Goal: Task Accomplishment & Management: Use online tool/utility

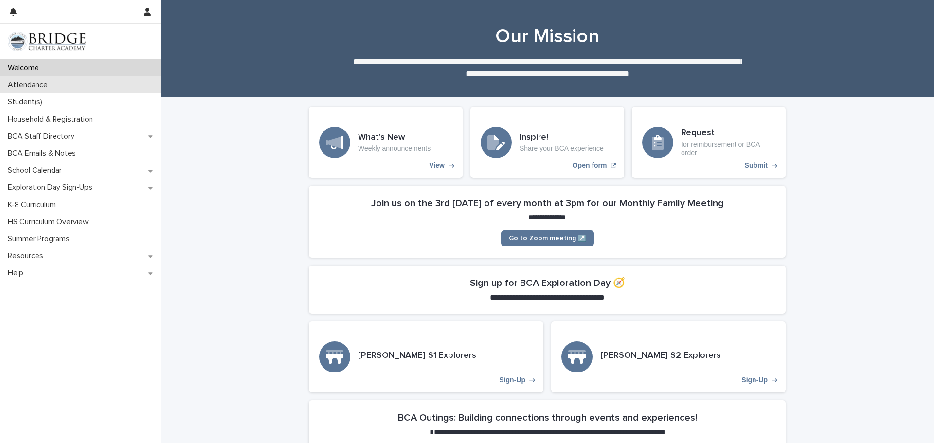
click at [39, 82] on p "Attendance" at bounding box center [30, 84] width 52 height 9
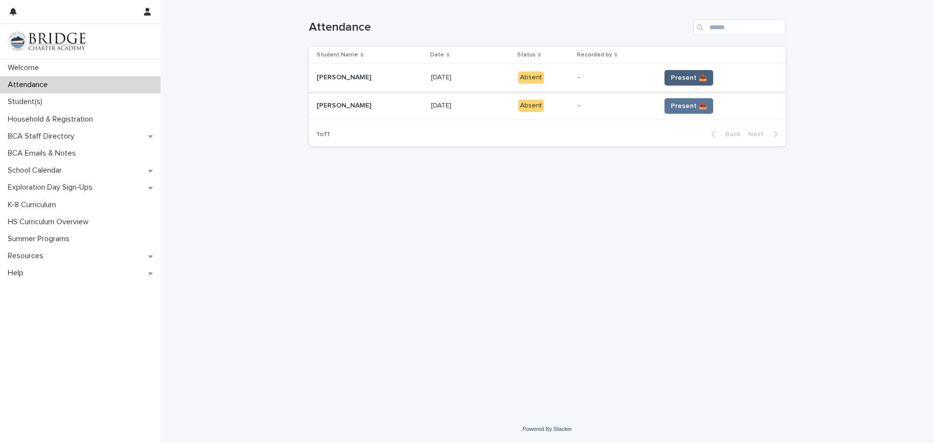
click at [674, 78] on span "Present 📥" at bounding box center [689, 78] width 36 height 10
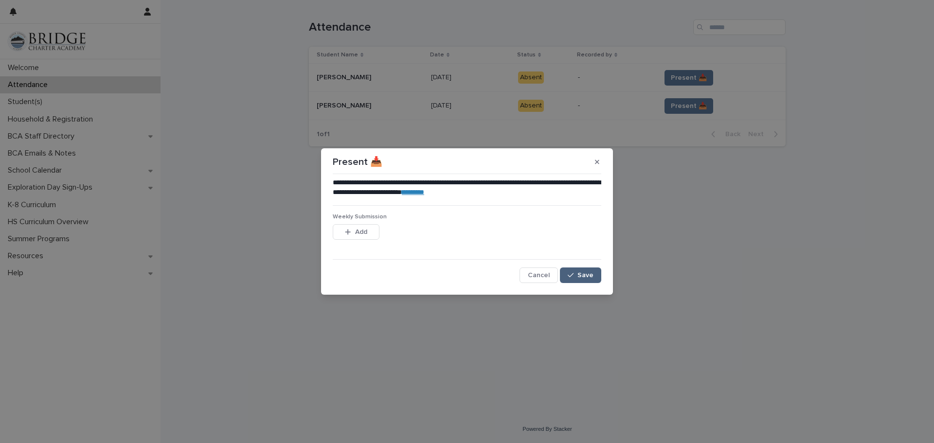
click at [573, 272] on icon "button" at bounding box center [571, 275] width 6 height 7
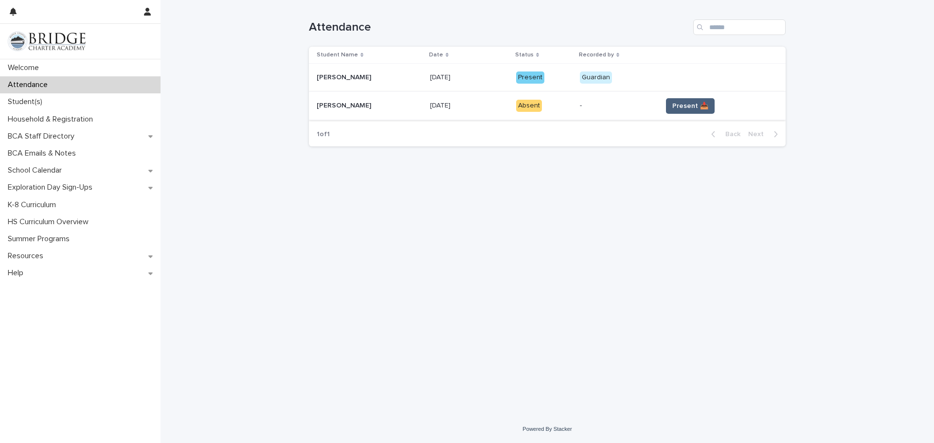
click at [693, 111] on button "Present 📥" at bounding box center [690, 106] width 49 height 16
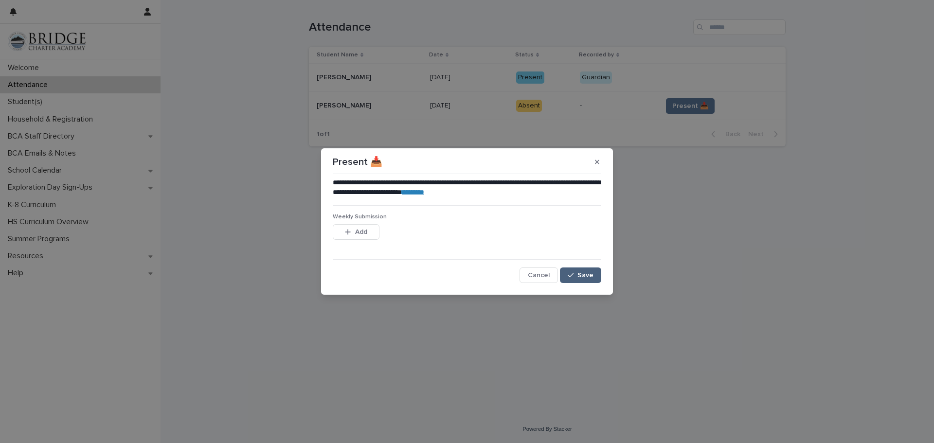
click at [578, 280] on button "Save" at bounding box center [580, 276] width 41 height 16
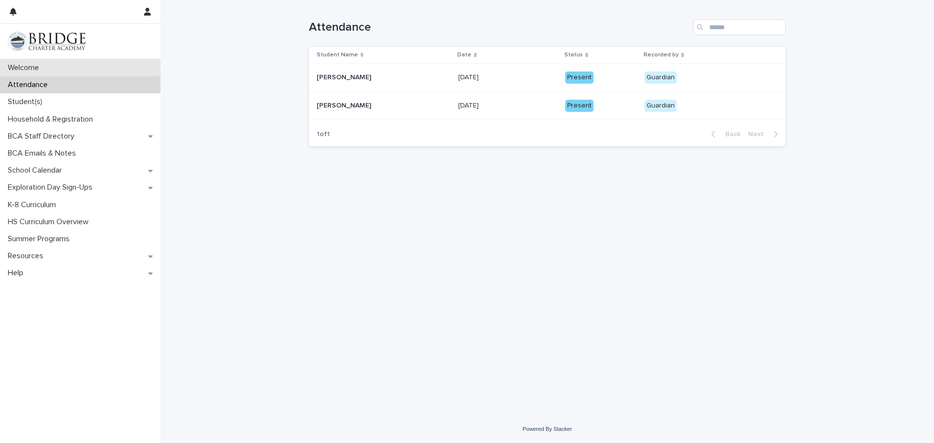
click at [36, 69] on p "Welcome" at bounding box center [25, 67] width 43 height 9
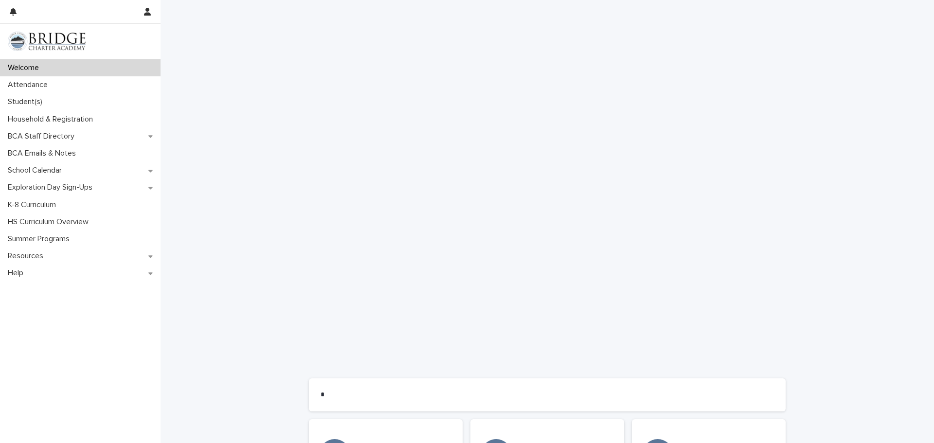
scroll to position [487, 0]
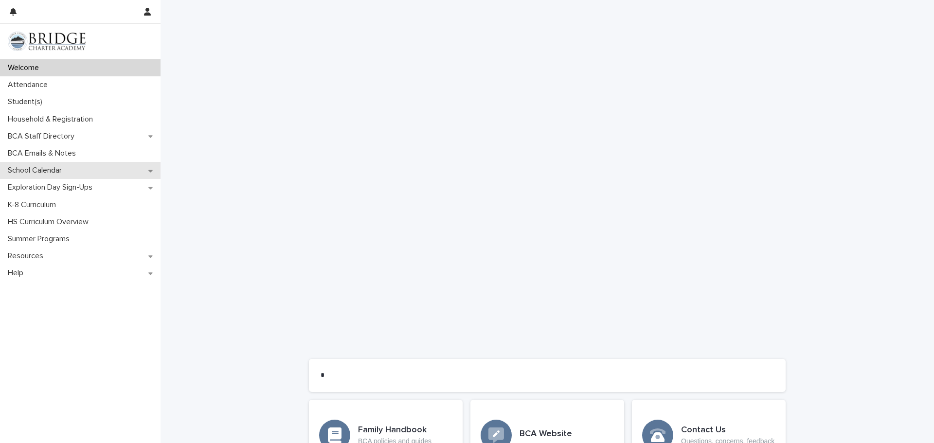
click at [55, 167] on p "School Calendar" at bounding box center [37, 170] width 66 height 9
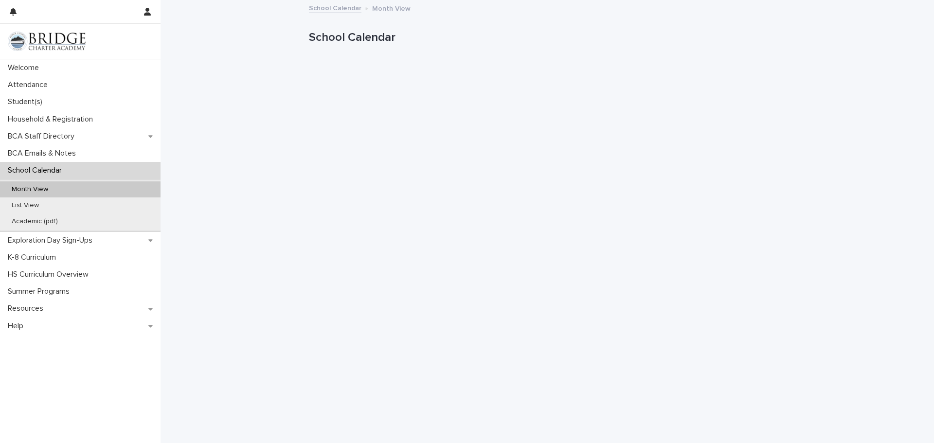
click at [307, 284] on div "Loading... Saving… Loading... Saving… School Calendar School Calendar Sorry, th…" at bounding box center [547, 290] width 487 height 579
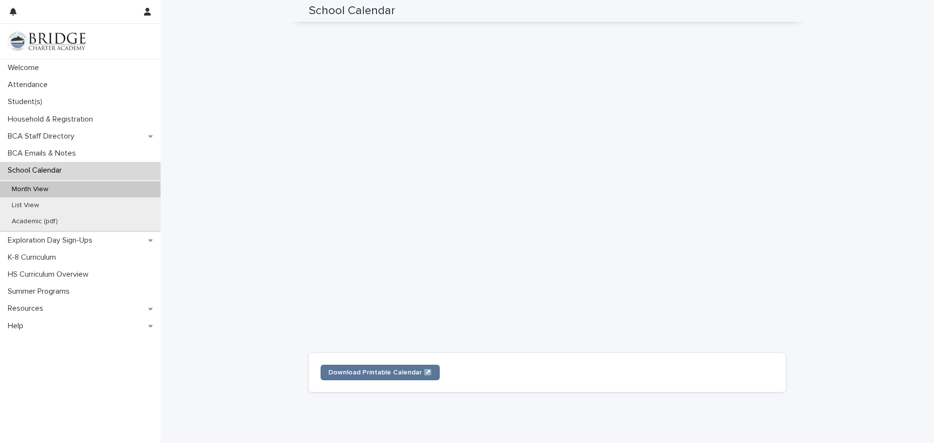
scroll to position [175, 0]
